Goal: Transaction & Acquisition: Book appointment/travel/reservation

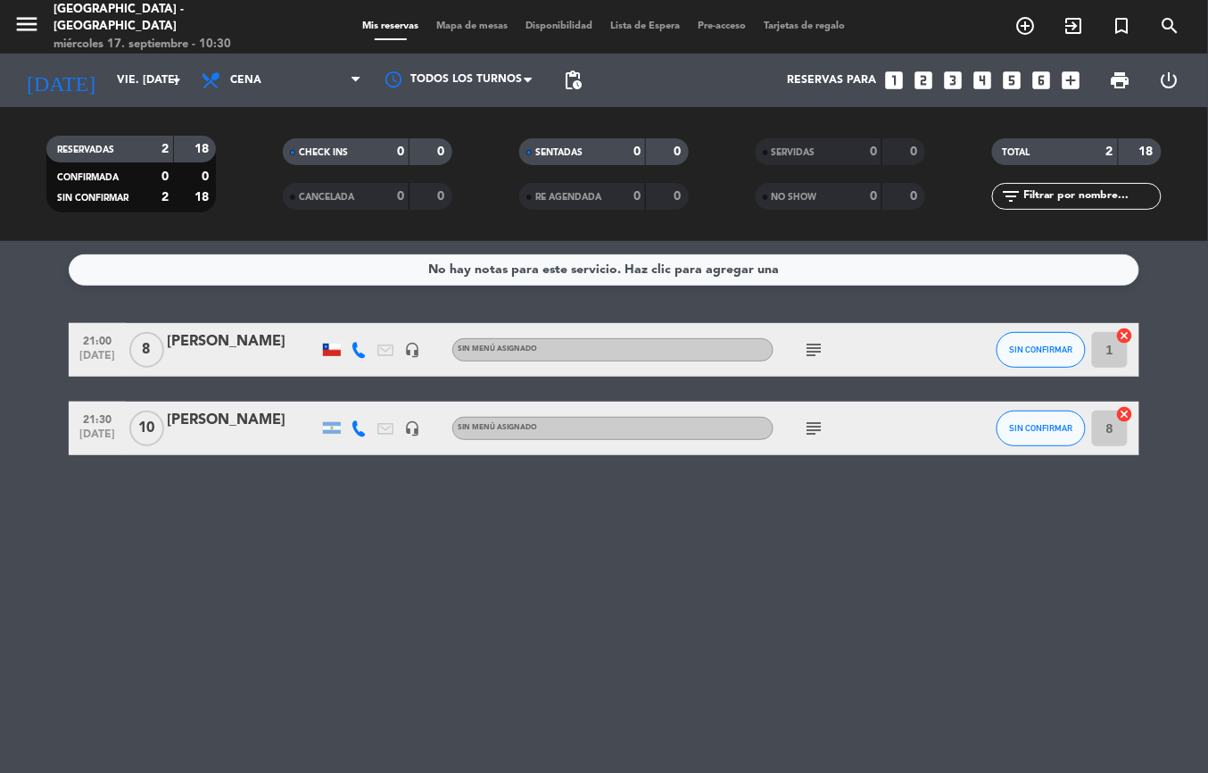
click at [448, 19] on div "Mis reservas Mapa de mesas Disponibilidad Lista de Espera Pre-acceso Tarjetas d…" at bounding box center [604, 27] width 501 height 16
click at [453, 21] on span "Mapa de mesas" at bounding box center [472, 26] width 89 height 10
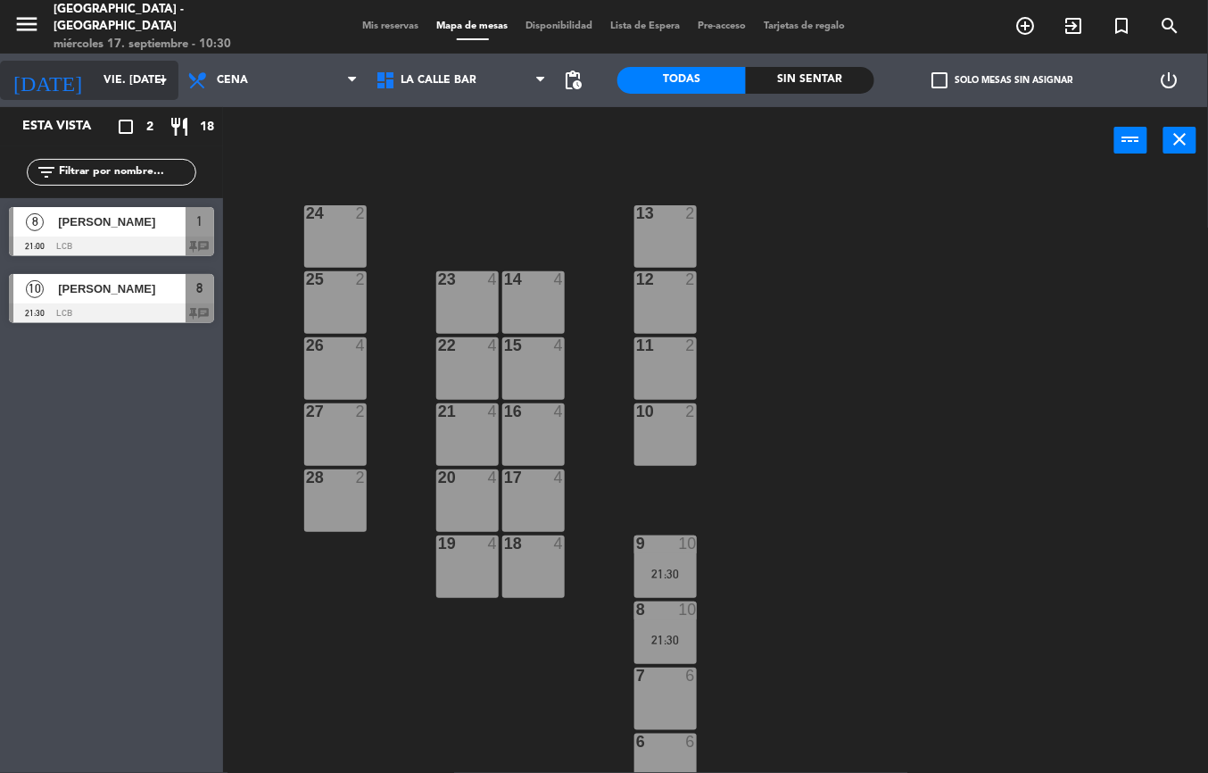
click at [111, 73] on input "vie. [DATE]" at bounding box center [170, 80] width 151 height 30
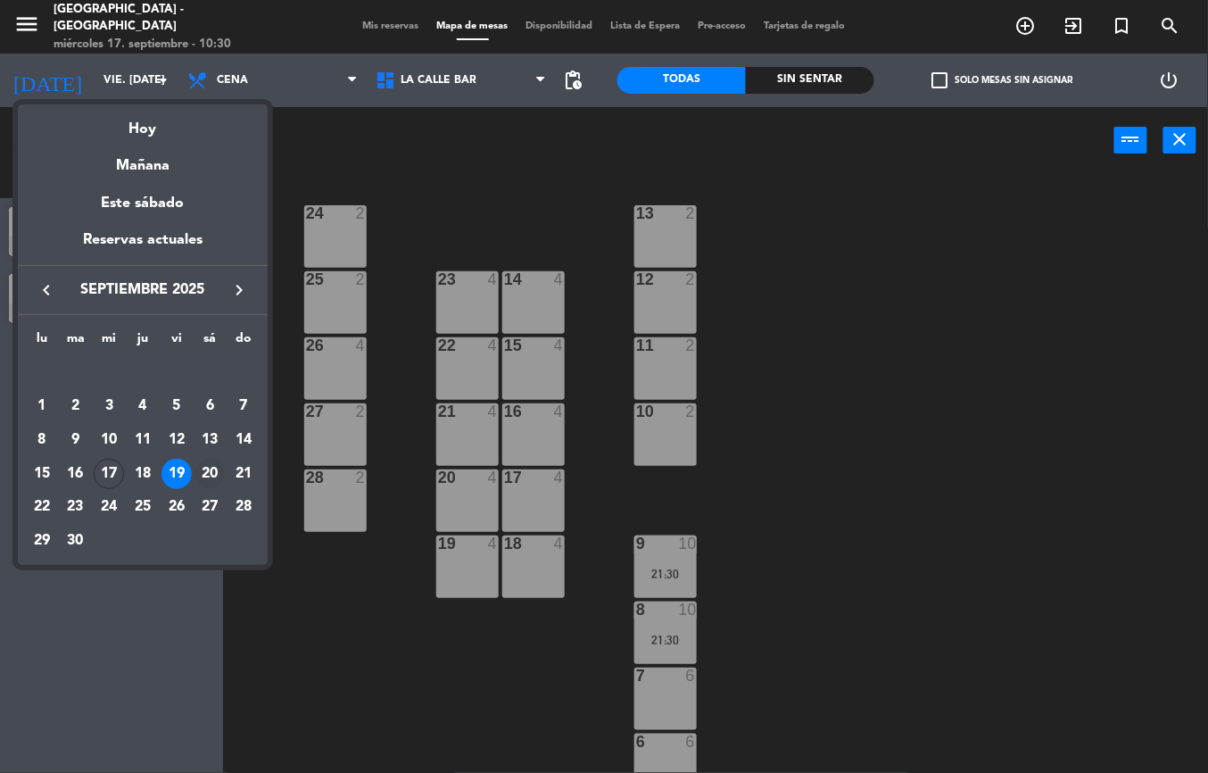
click at [211, 471] on div "20" at bounding box center [210, 474] width 30 height 30
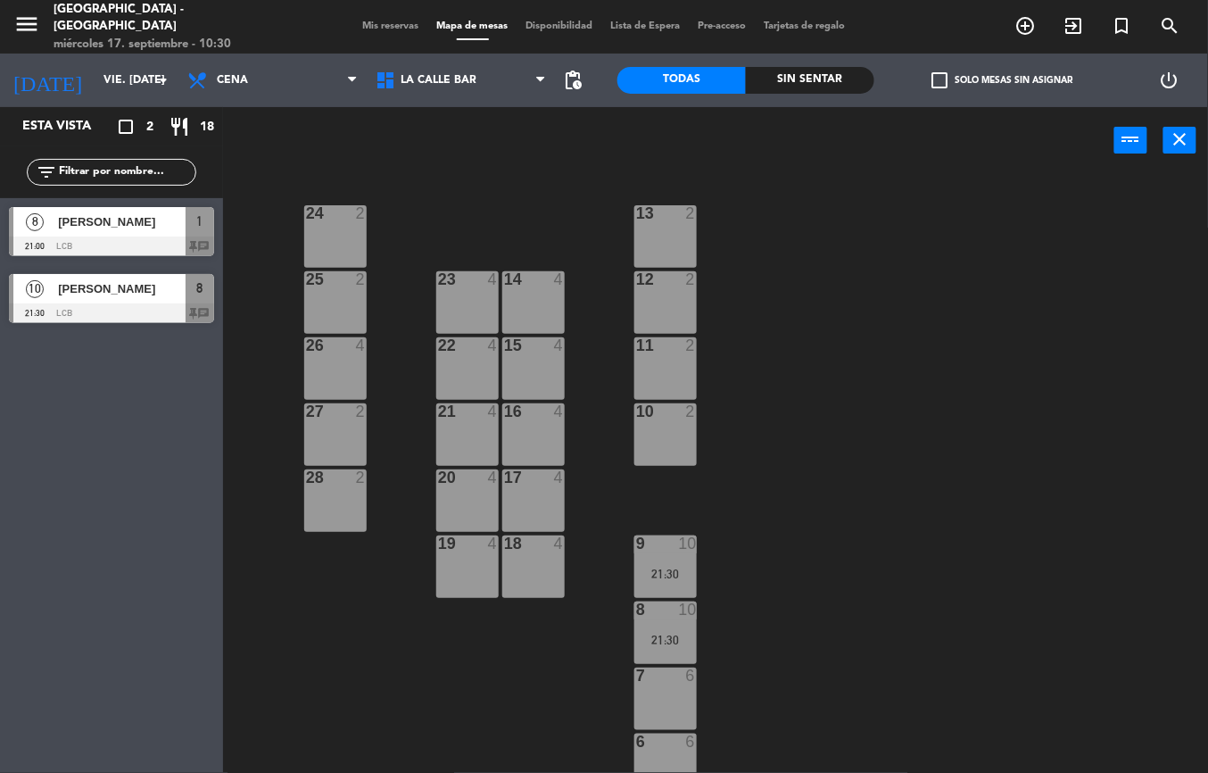
type input "sáb. [DATE]"
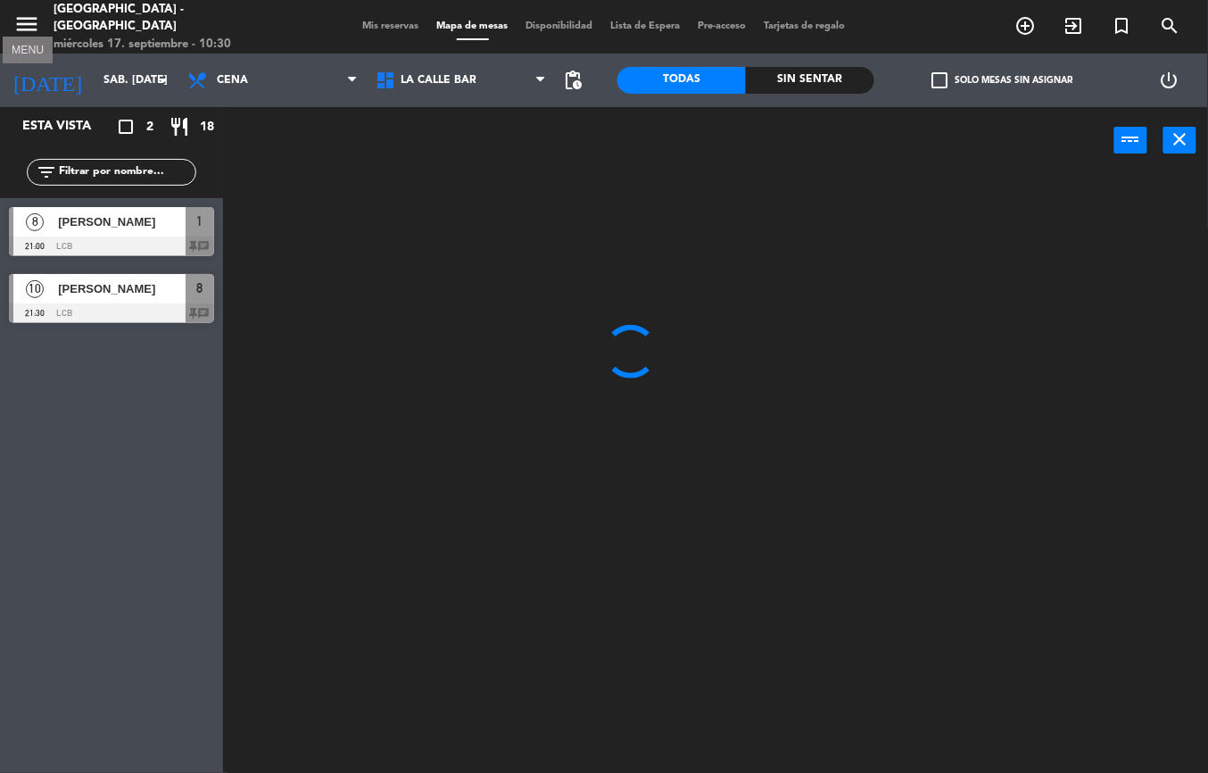
click at [25, 25] on icon "menu" at bounding box center [26, 24] width 27 height 27
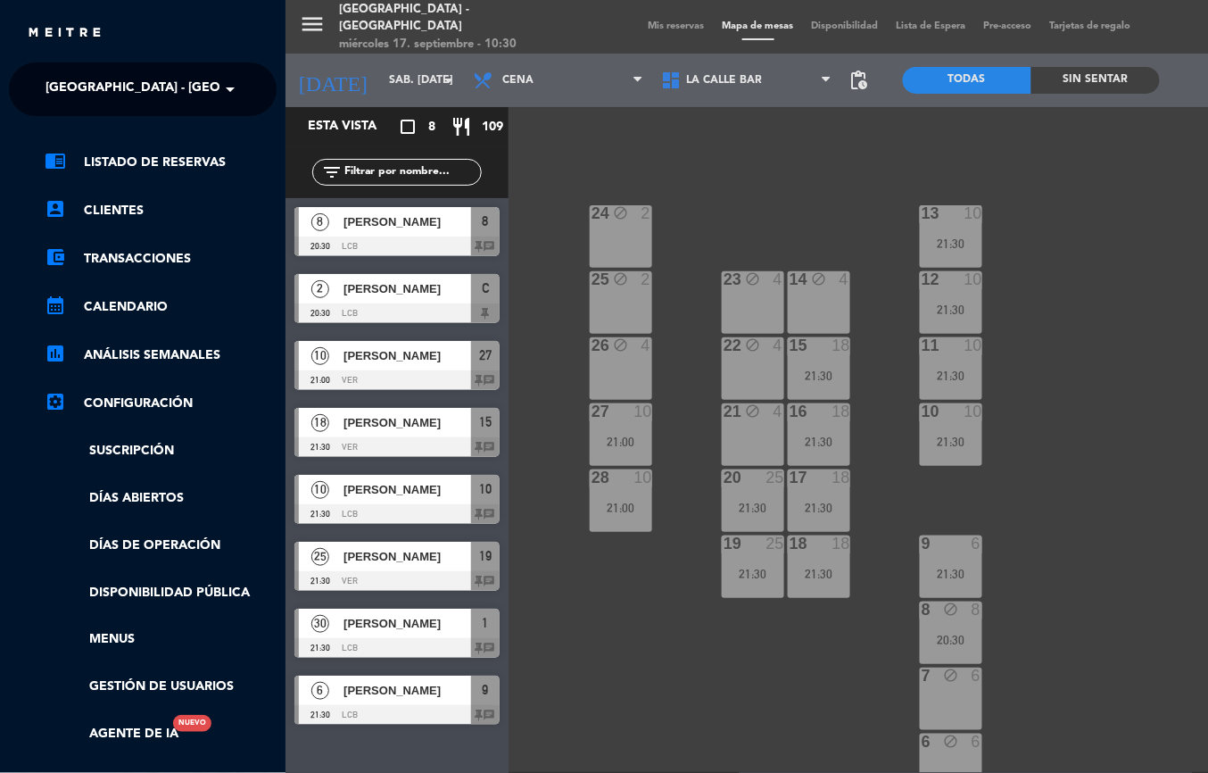
click at [154, 76] on span "[GEOGRAPHIC_DATA] - [GEOGRAPHIC_DATA]" at bounding box center [183, 88] width 275 height 37
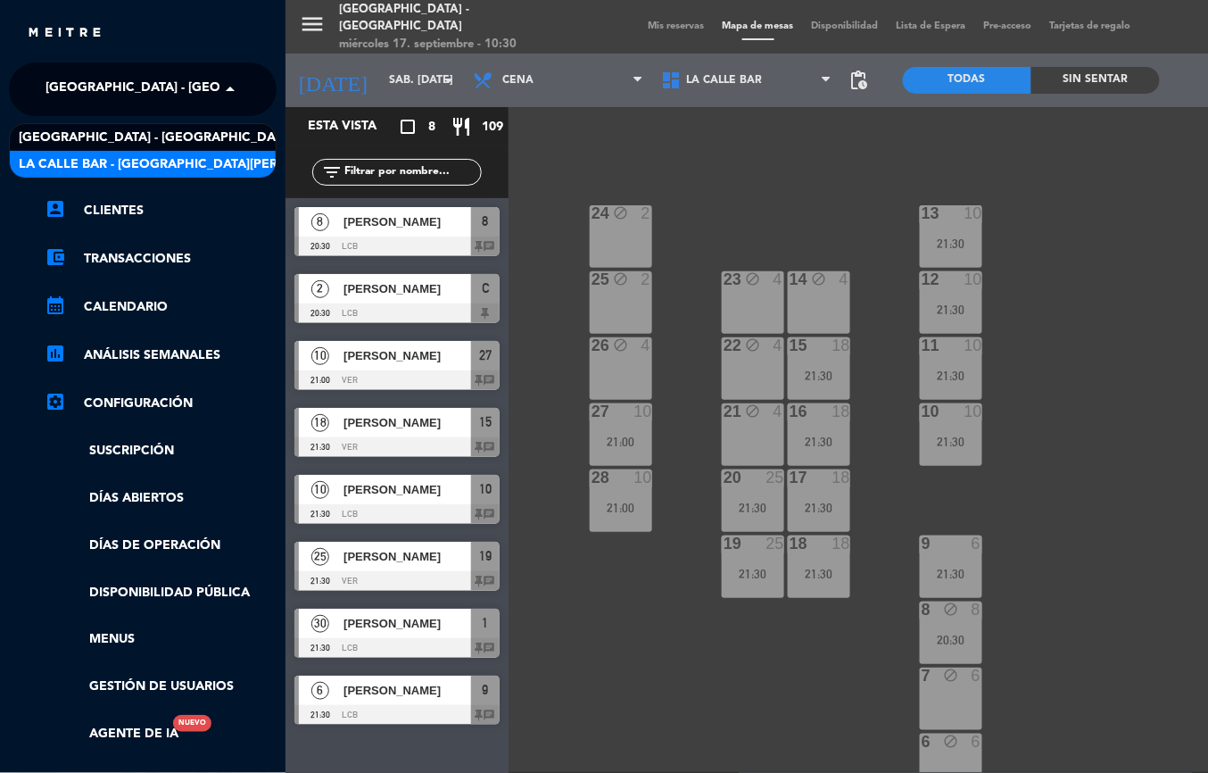
click at [162, 166] on span "La Calle Bar - [GEOGRAPHIC_DATA][PERSON_NAME]" at bounding box center [186, 164] width 335 height 21
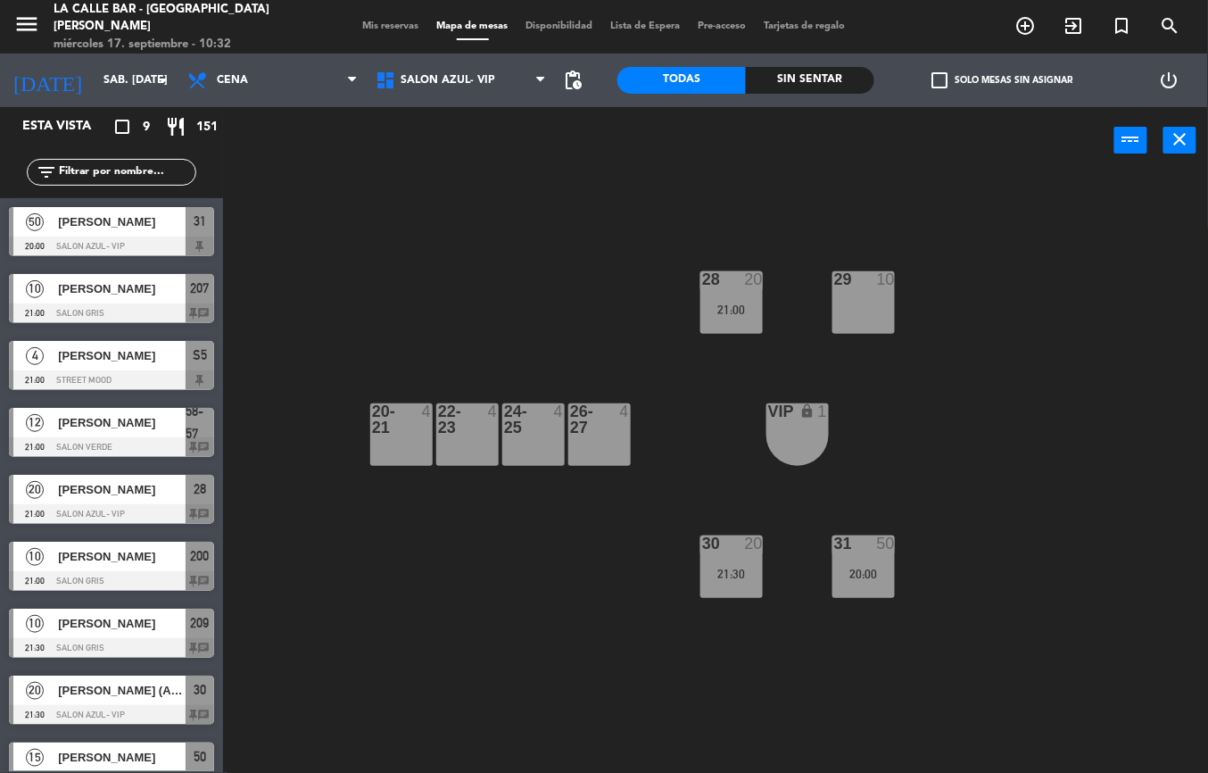
click at [603, 444] on div "26-27 4" at bounding box center [599, 434] width 62 height 62
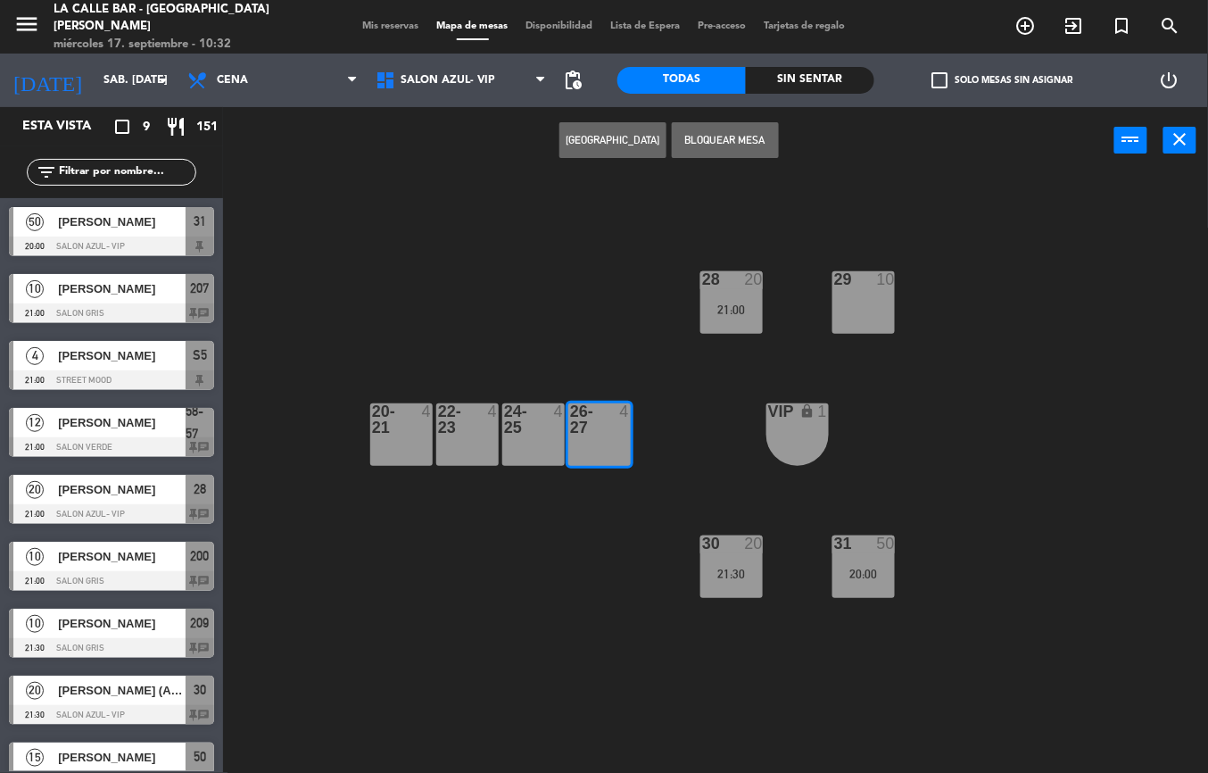
click at [557, 428] on div "26-27" at bounding box center [569, 419] width 29 height 32
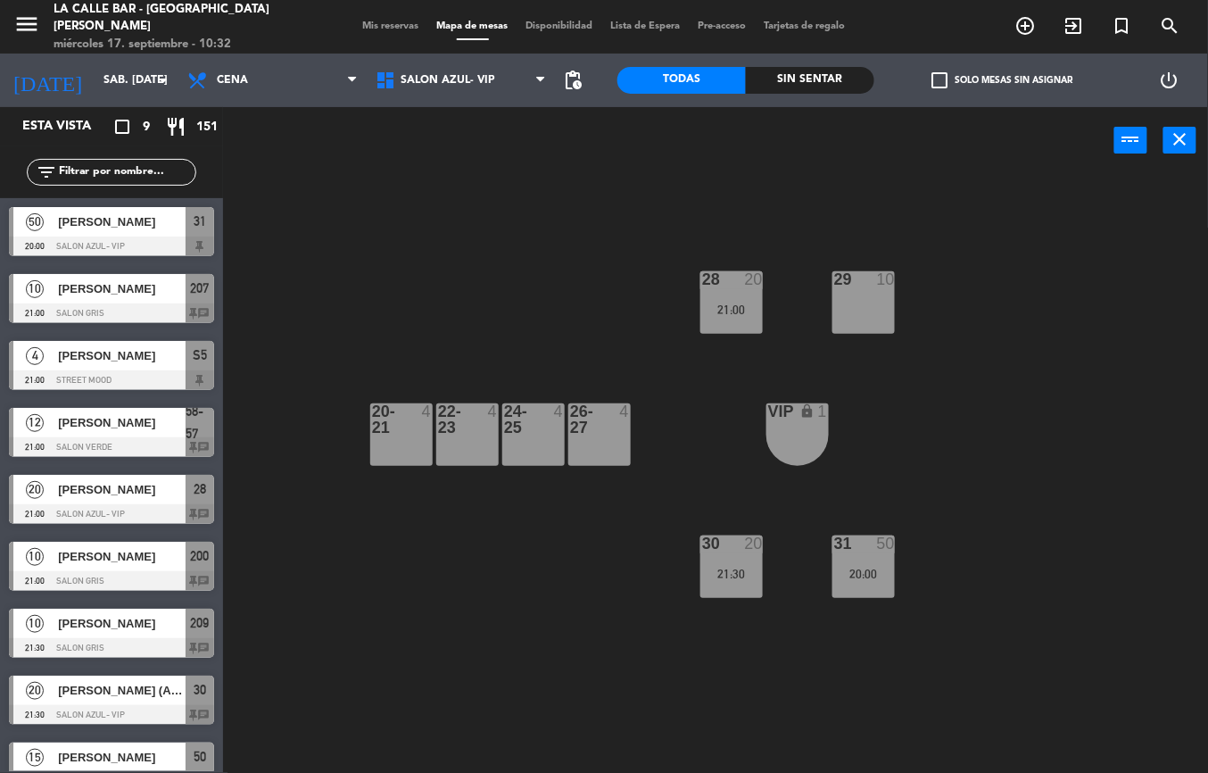
click at [571, 422] on div "26-27" at bounding box center [570, 419] width 1 height 32
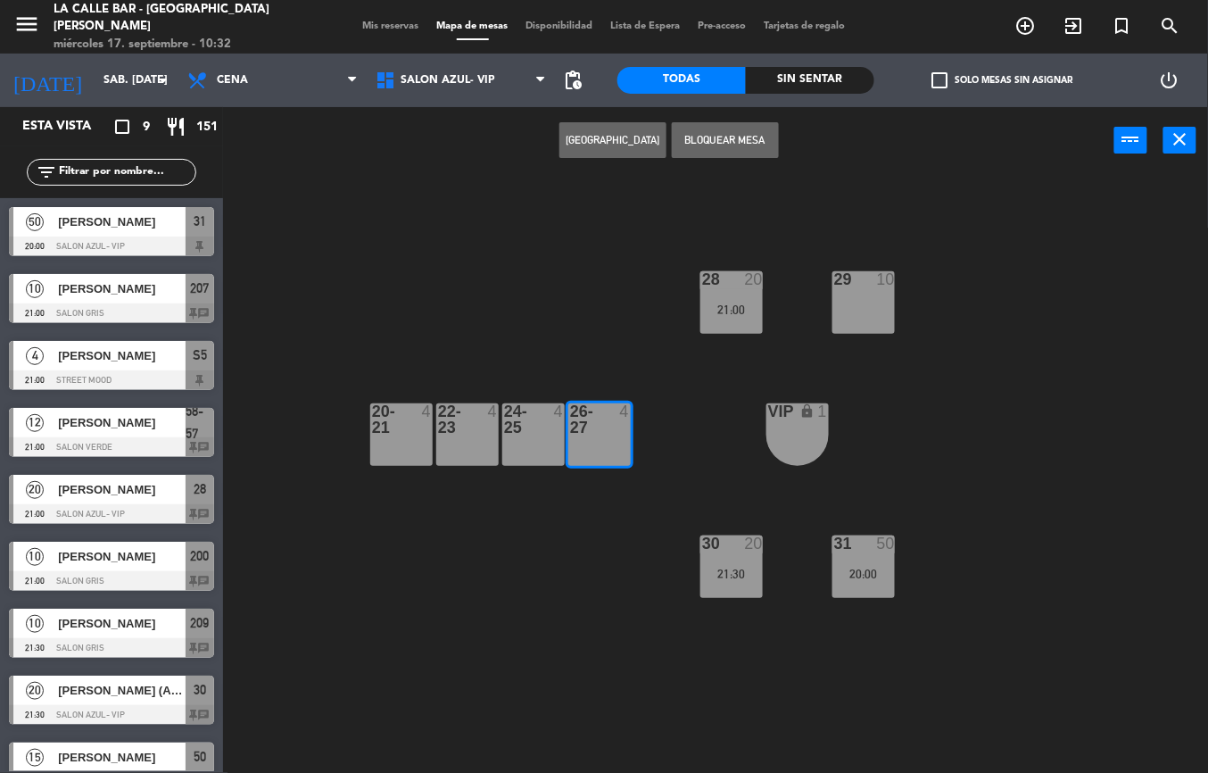
click at [534, 434] on div at bounding box center [532, 419] width 29 height 32
click at [601, 307] on div "28 20 21:00 29 10 20-21 4 22-23 4 24-25 4 26-27 4 VIP lock 1 30 20 21:30 31 50 …" at bounding box center [722, 473] width 973 height 599
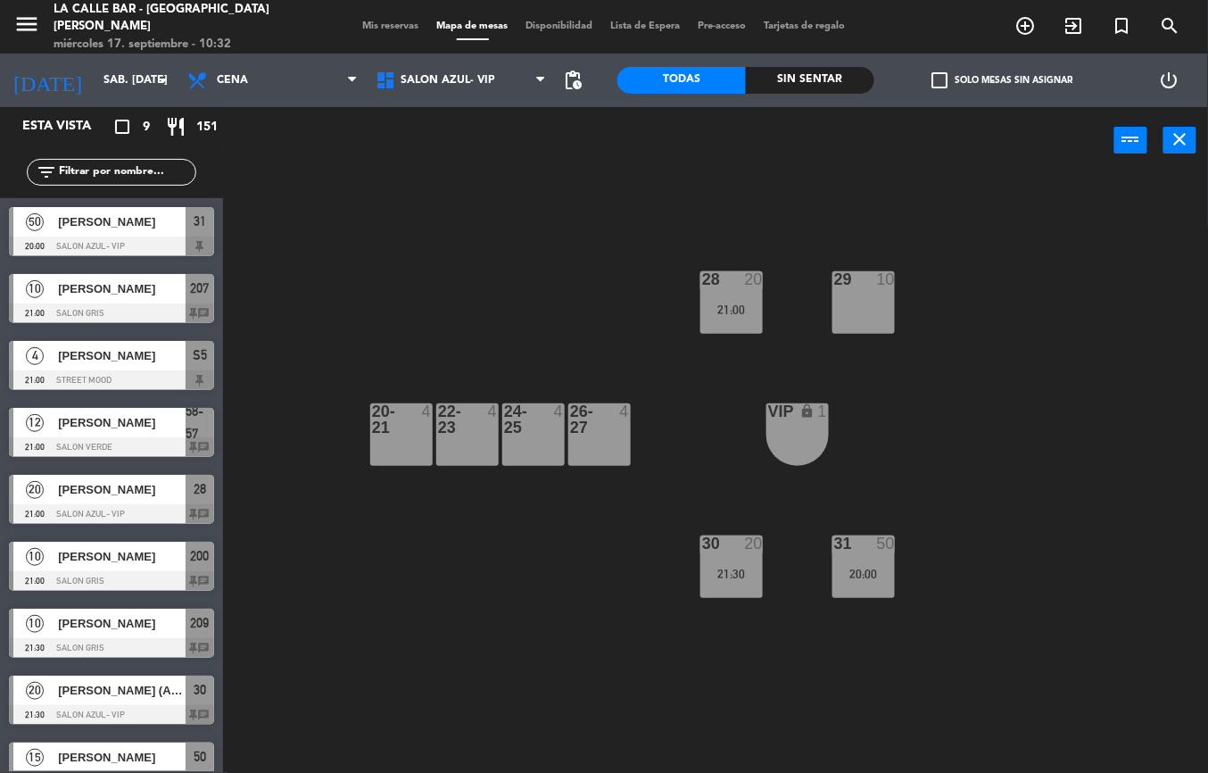
click at [858, 294] on div "29 10" at bounding box center [864, 302] width 62 height 62
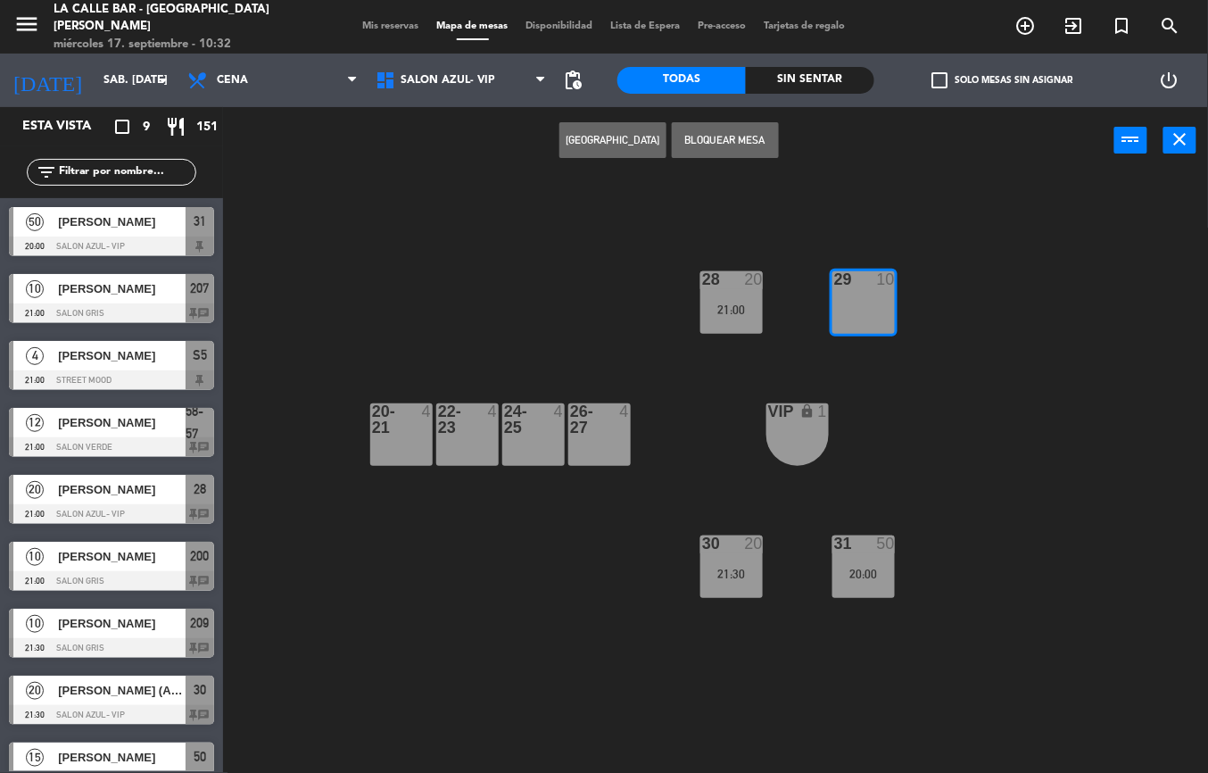
click at [611, 143] on button "[GEOGRAPHIC_DATA]" at bounding box center [613, 140] width 107 height 36
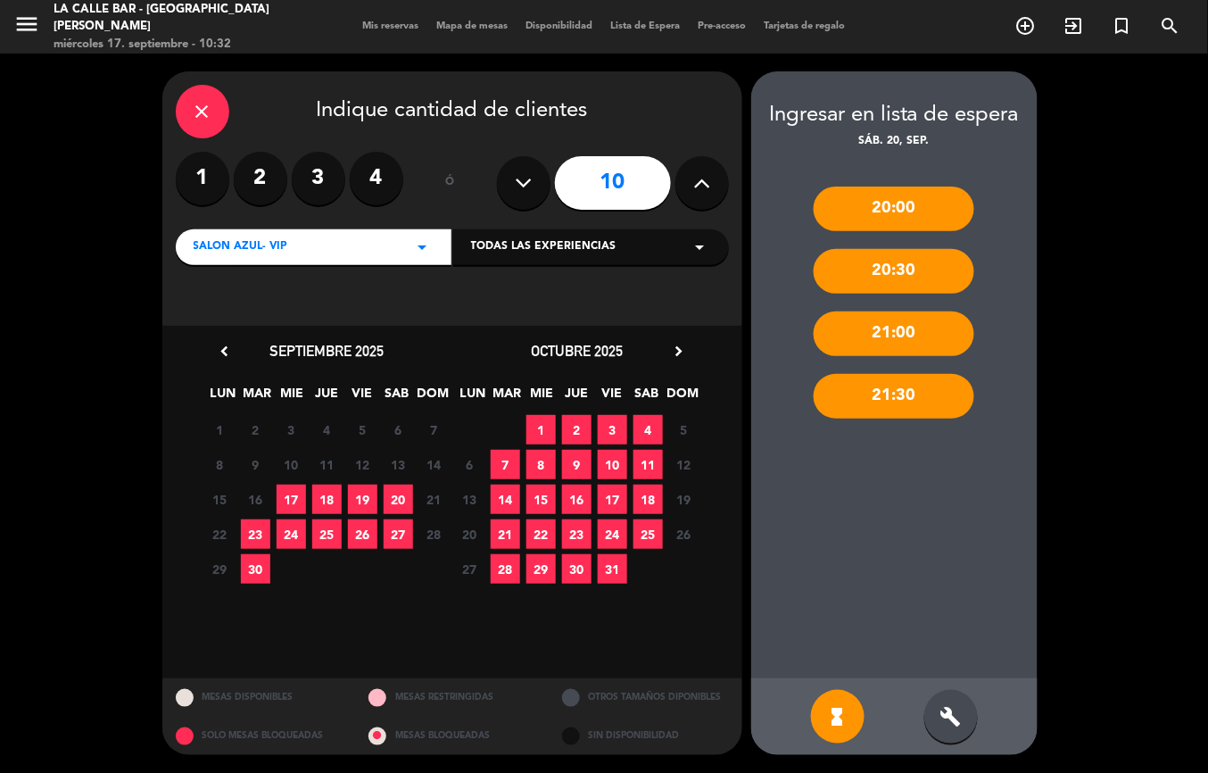
click at [408, 489] on span "20" at bounding box center [398, 499] width 29 height 29
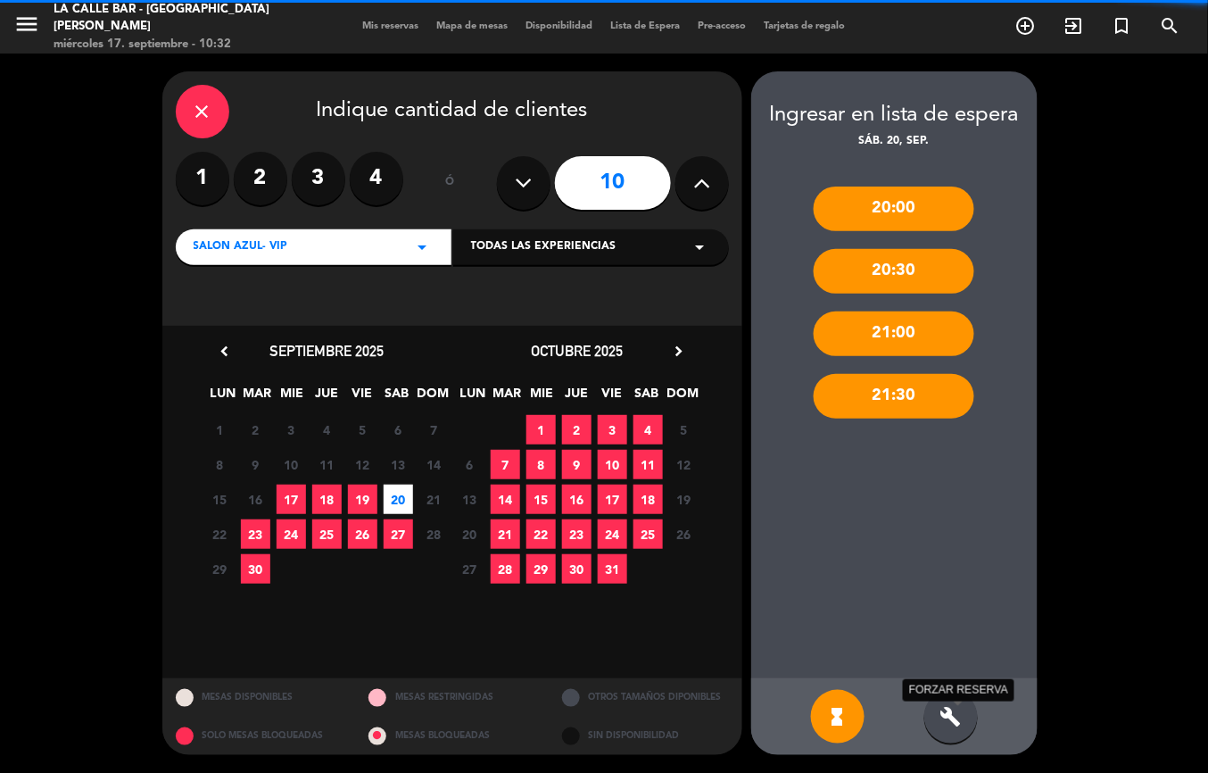
click at [960, 709] on icon "build" at bounding box center [951, 716] width 21 height 21
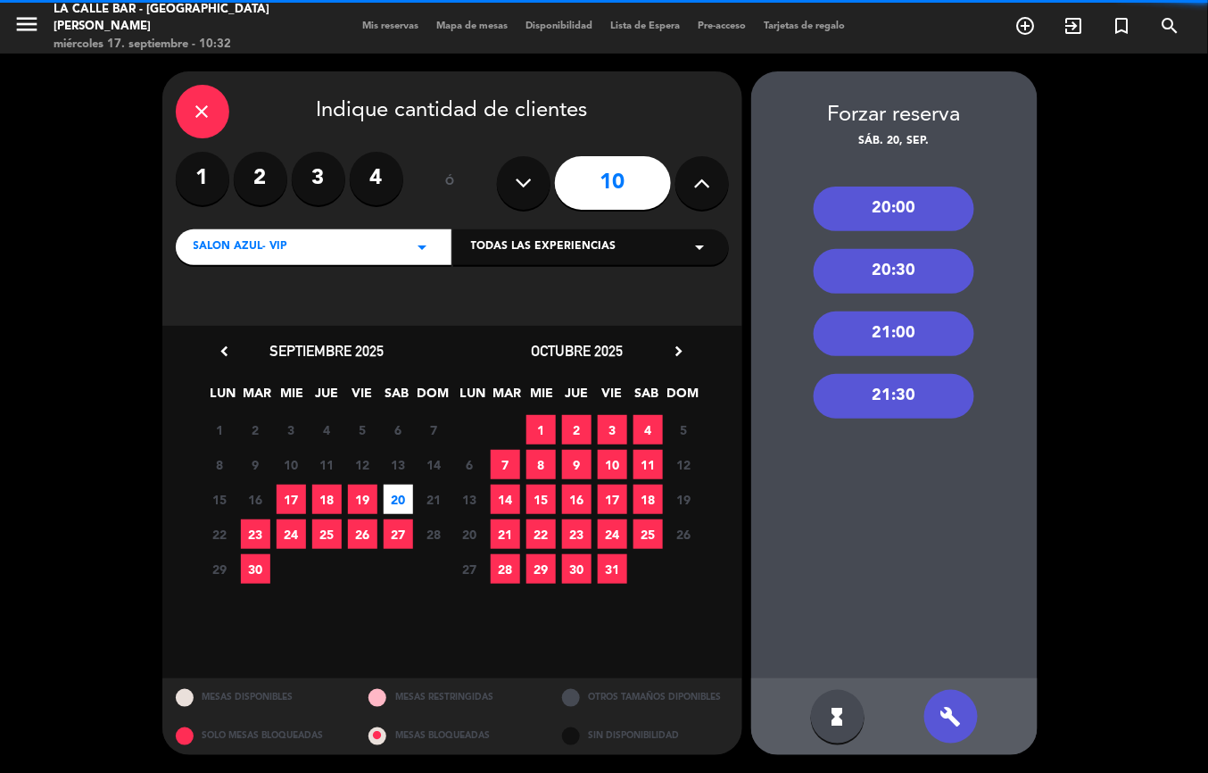
click at [916, 262] on div "20:30" at bounding box center [894, 271] width 161 height 45
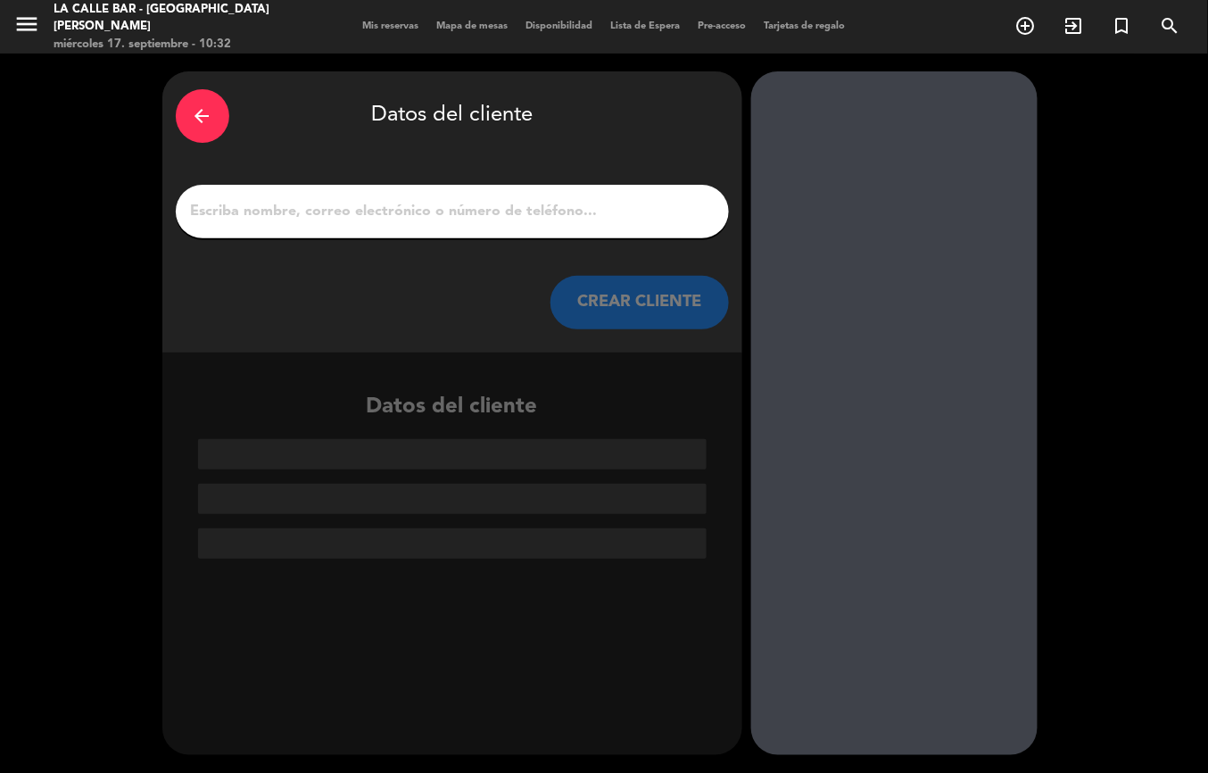
click at [553, 205] on input "1" at bounding box center [452, 211] width 526 height 25
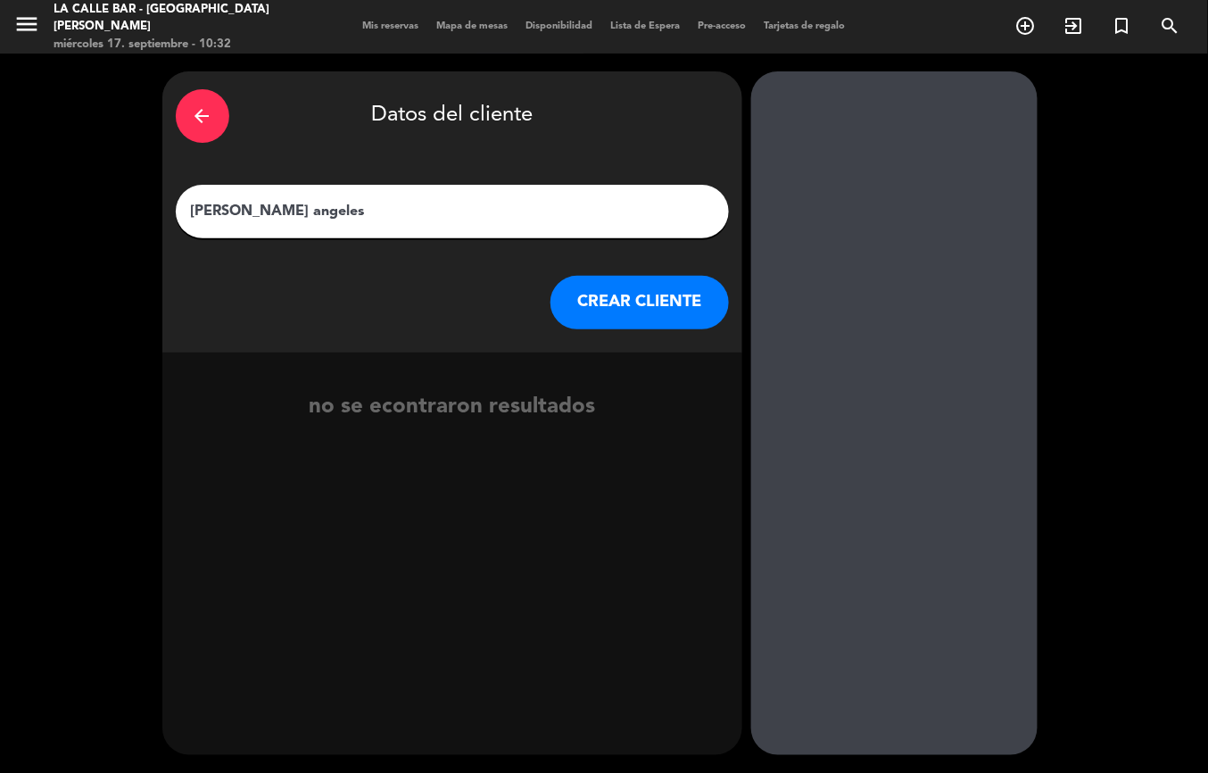
type input "[PERSON_NAME] angeles"
click at [573, 298] on button "CREAR CLIENTE" at bounding box center [640, 303] width 178 height 54
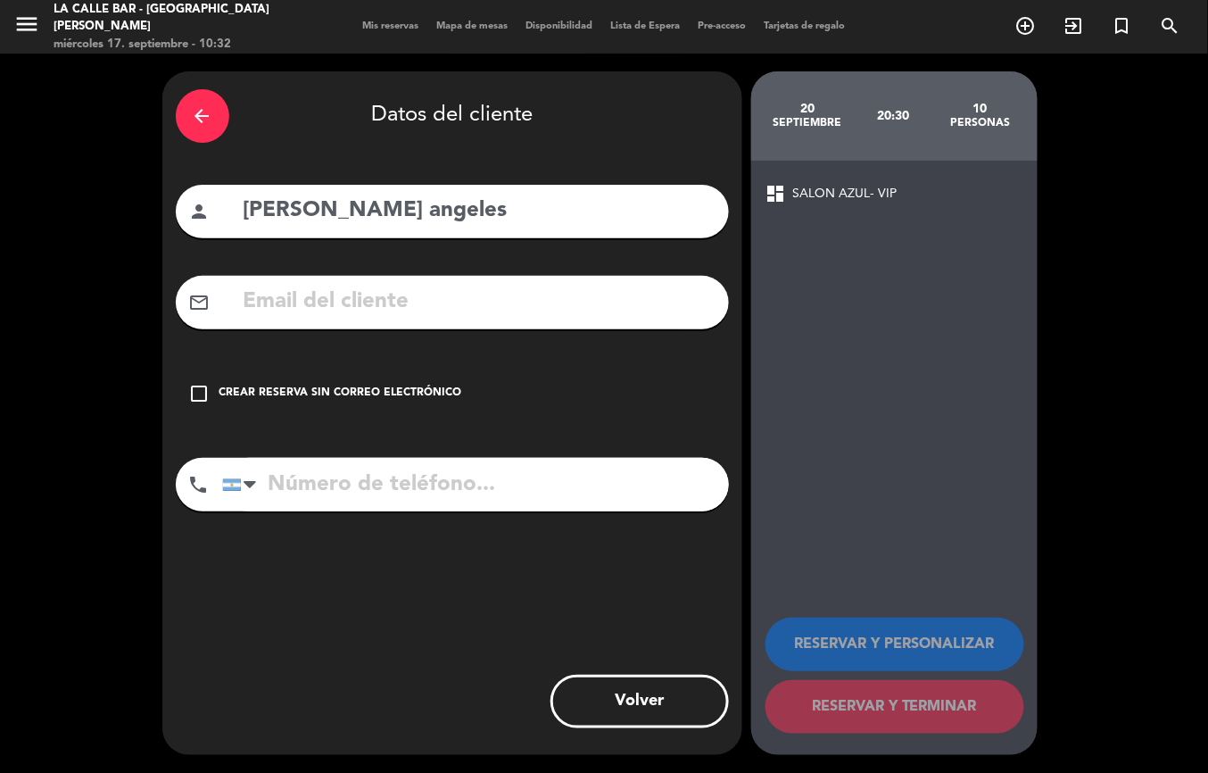
click at [387, 382] on div "check_box_outline_blank Crear reserva sin correo electrónico" at bounding box center [452, 394] width 553 height 54
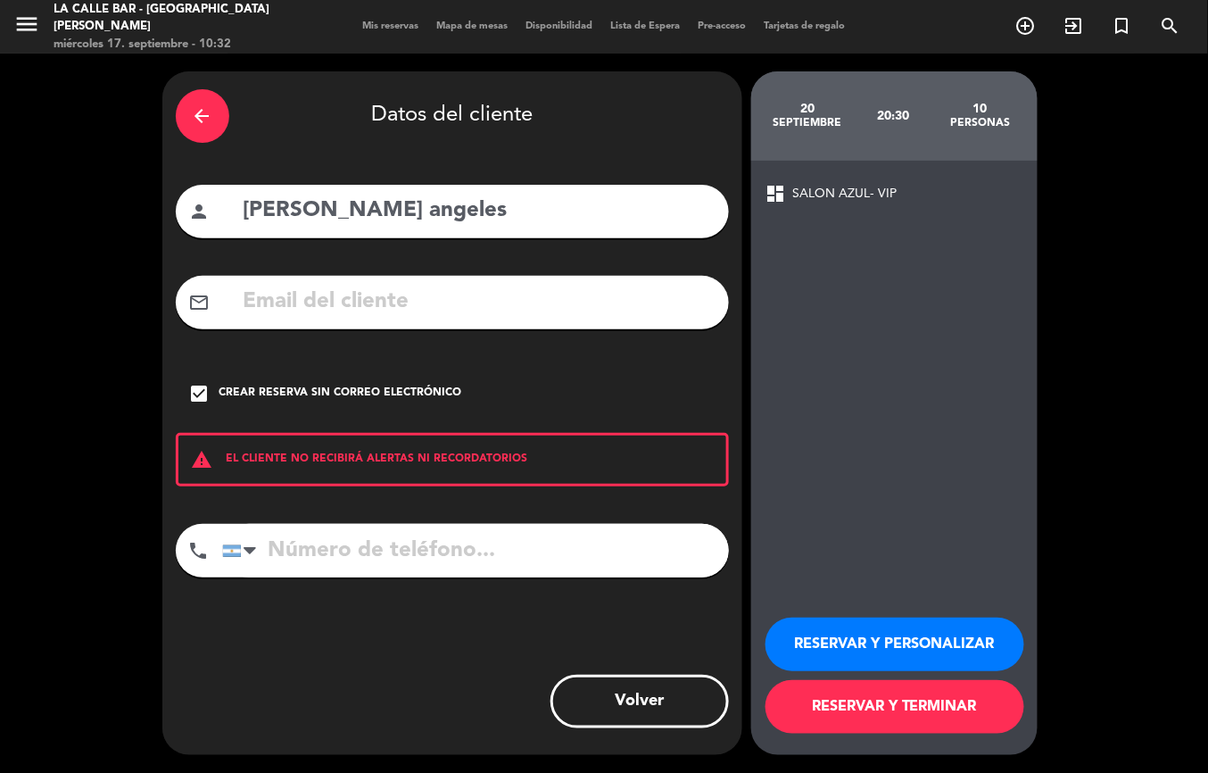
paste input "[PHONE_NUMBER]"
type input "[PHONE_NUMBER]"
drag, startPoint x: 850, startPoint y: 651, endPoint x: 851, endPoint y: 601, distance: 50.0
click at [850, 648] on button "RESERVAR Y PERSONALIZAR" at bounding box center [895, 645] width 259 height 54
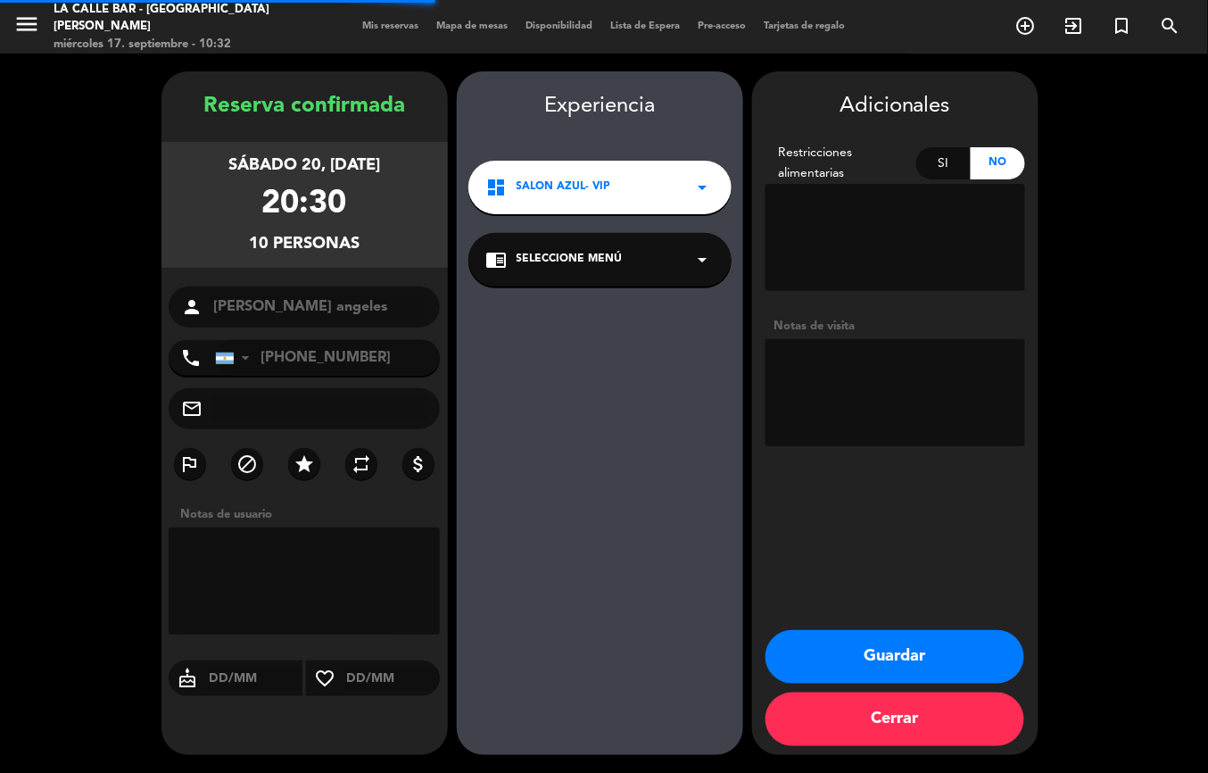
click at [860, 401] on textarea at bounding box center [896, 392] width 260 height 107
type textarea "s"
type textarea "seña 50k"
click at [901, 673] on button "Guardar" at bounding box center [895, 657] width 259 height 54
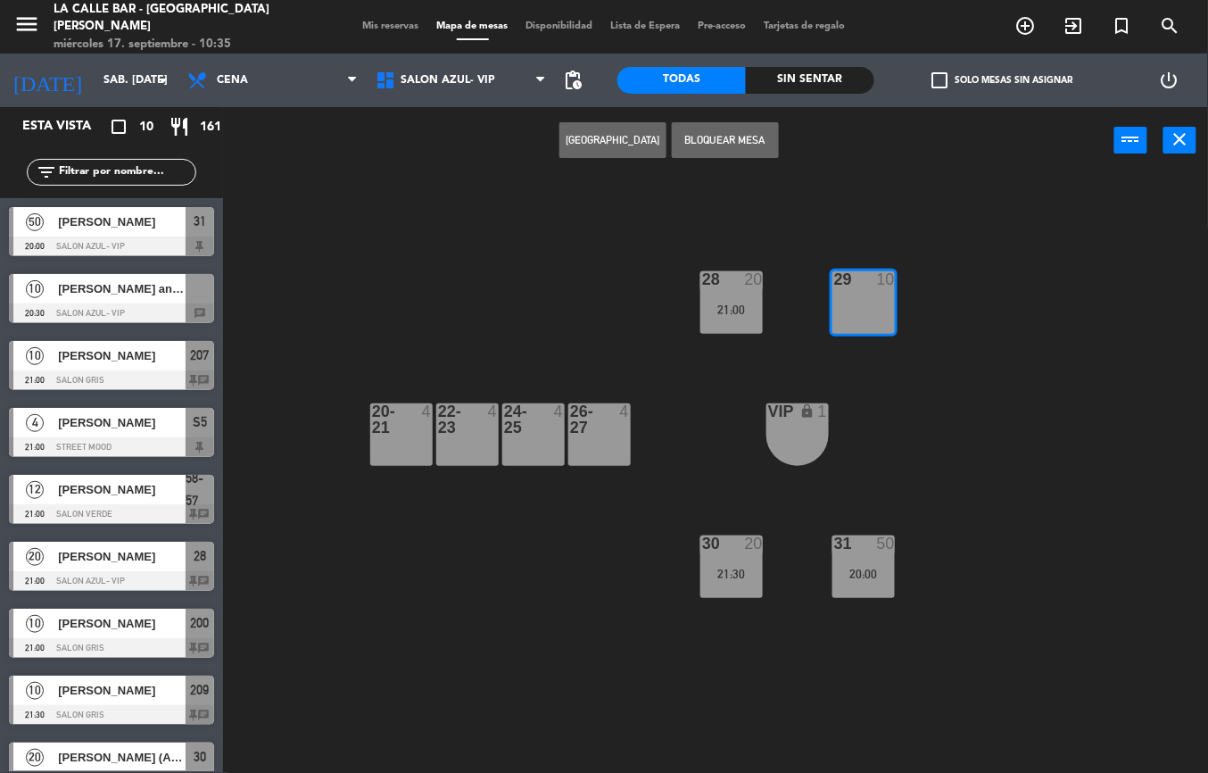
click at [107, 296] on span "[PERSON_NAME] angeles" at bounding box center [122, 288] width 128 height 19
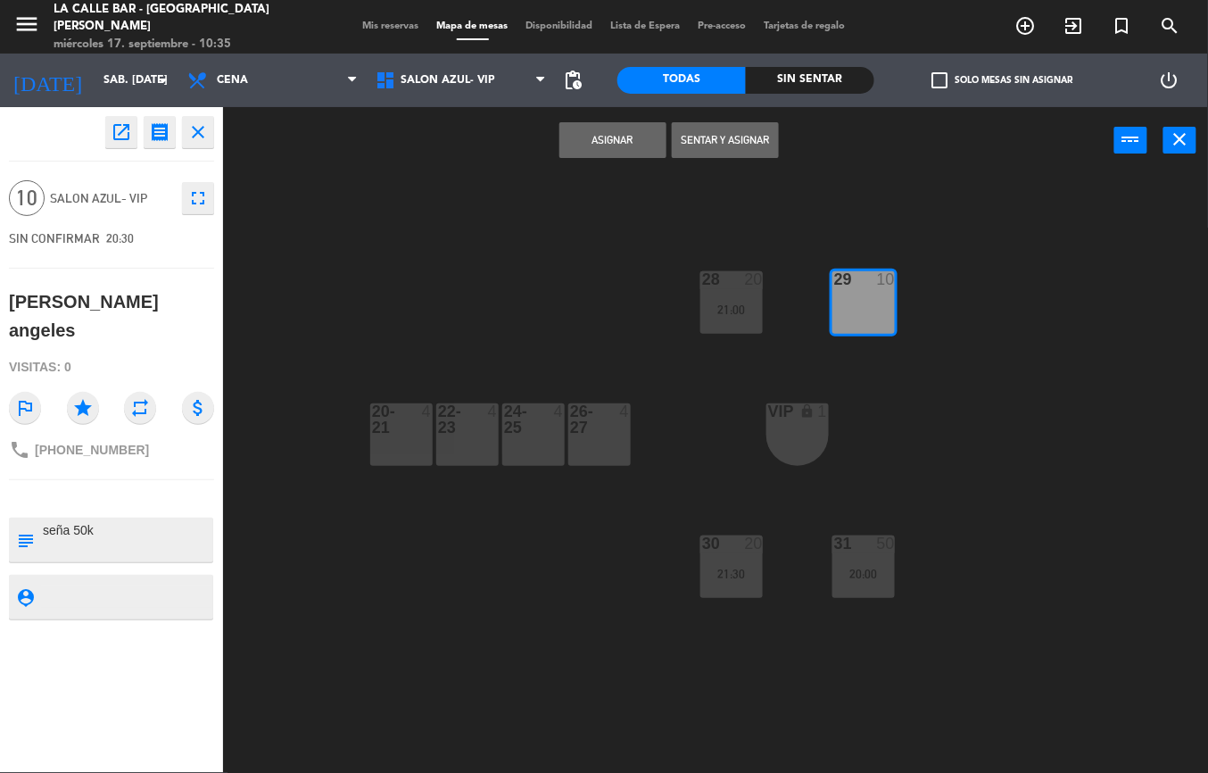
click at [612, 128] on button "Asignar" at bounding box center [613, 140] width 107 height 36
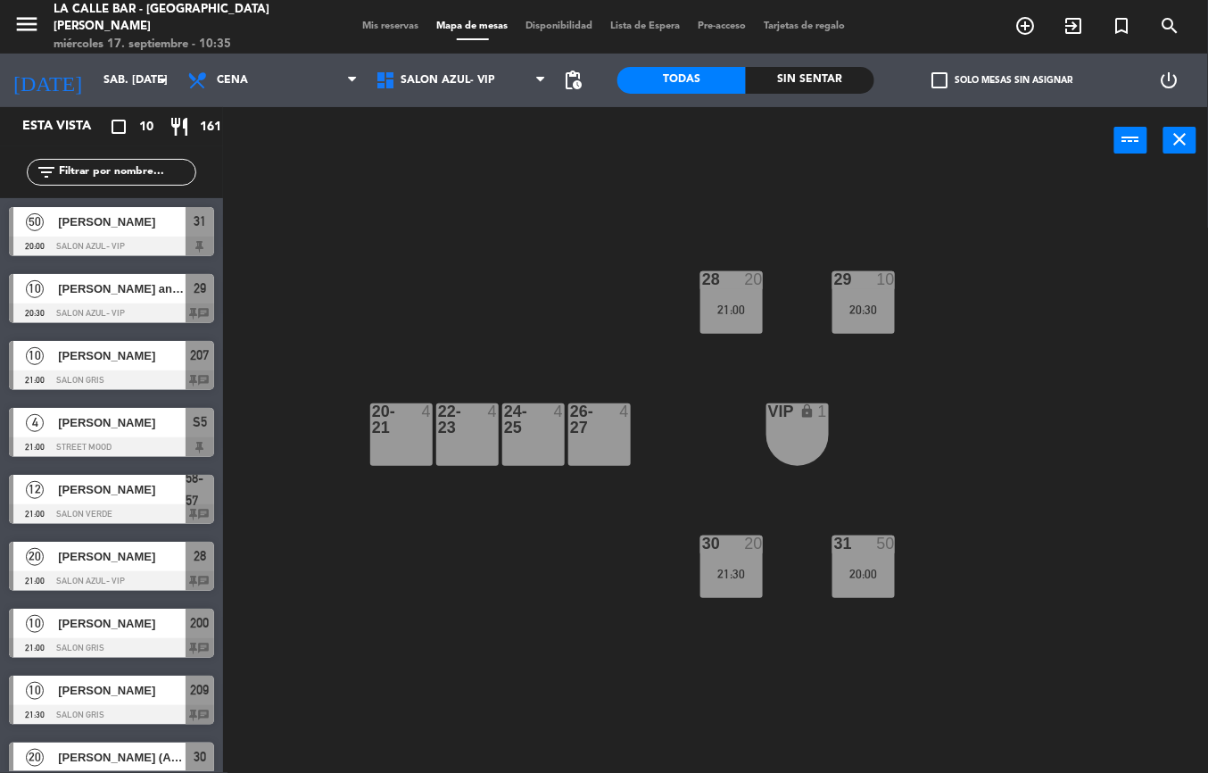
scroll to position [96, 0]
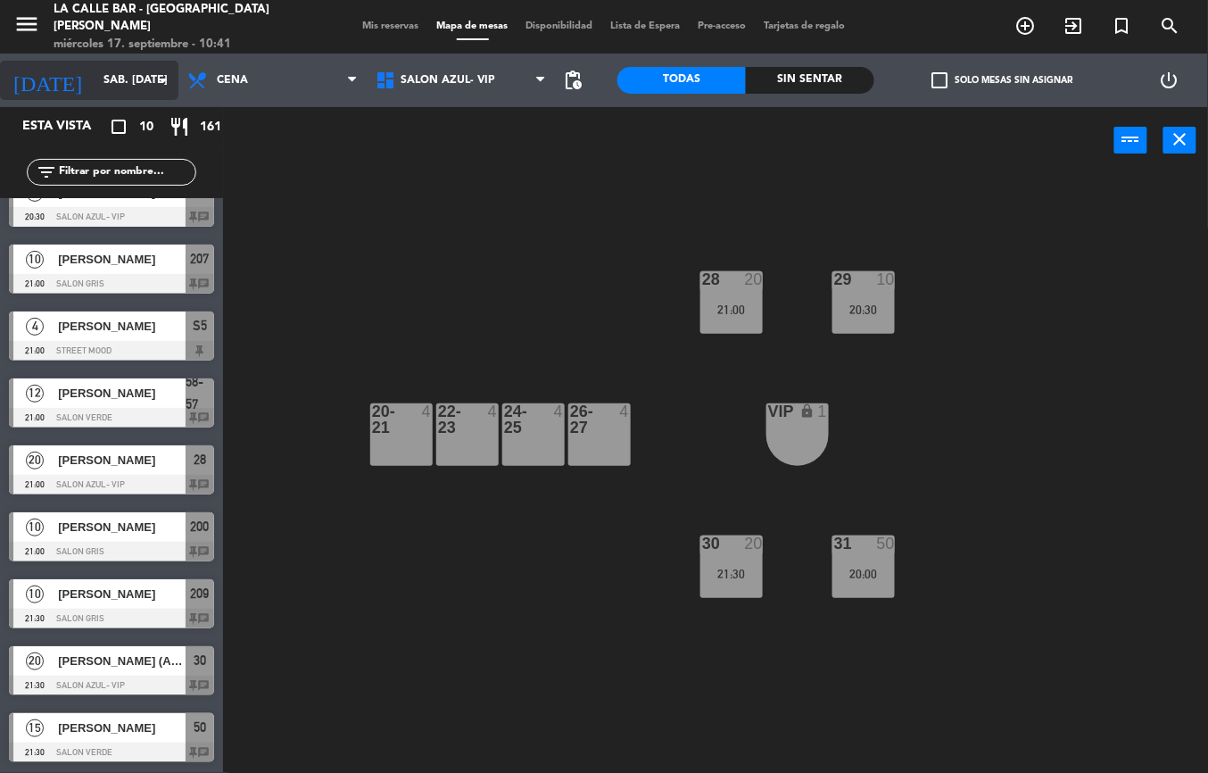
click at [130, 75] on input "sáb. [DATE]" at bounding box center [170, 80] width 151 height 30
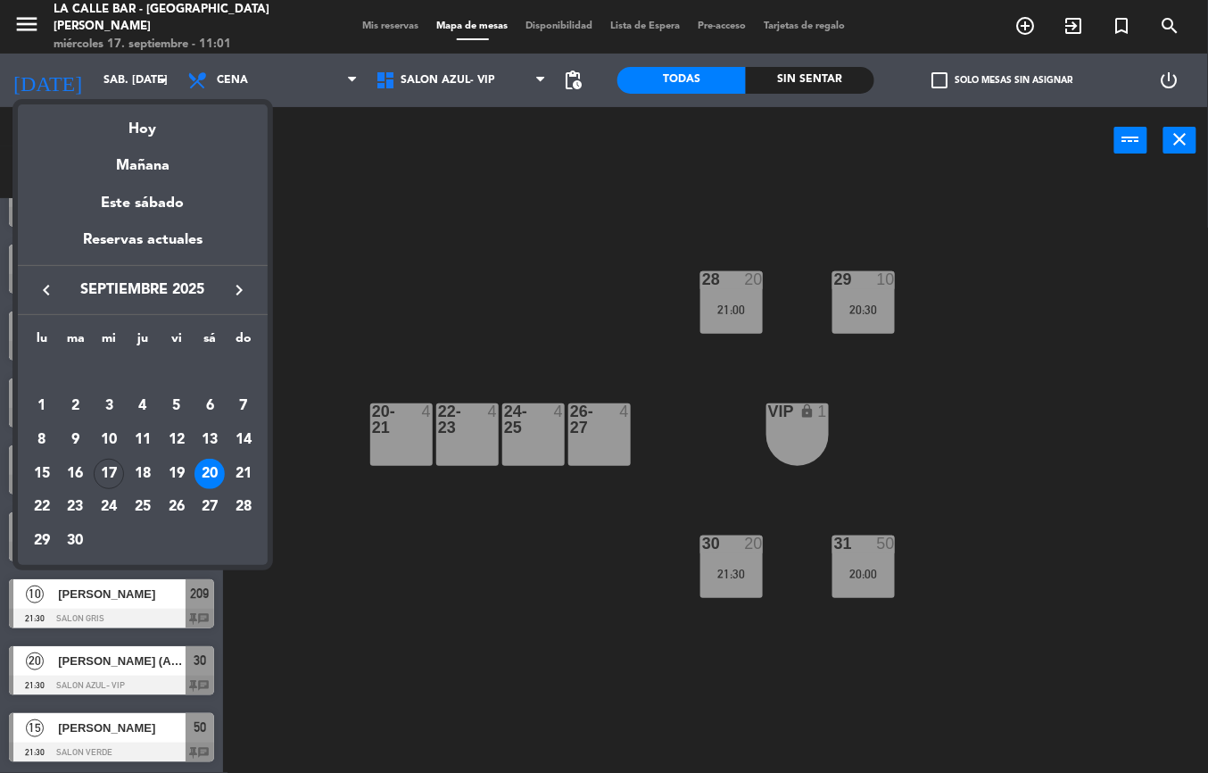
drag, startPoint x: 441, startPoint y: 209, endPoint x: 512, endPoint y: 125, distance: 110.1
click at [444, 202] on div at bounding box center [604, 386] width 1208 height 773
